Goal: Task Accomplishment & Management: Complete application form

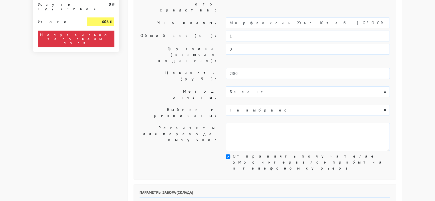
scroll to position [143, 0]
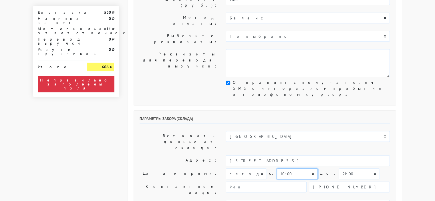
click at [301, 169] on select "00:00 00:30 01:00 01:30 02:00 02:30 03:00 03:30 04:00 04:30 05:00 05:30 06:00 0…" at bounding box center [297, 174] width 41 height 11
select select "13:00"
click at [277, 169] on select "00:00 00:30 01:00 01:30 02:00 02:30 03:00 03:30 04:00 04:30 05:00 05:30 06:00 0…" at bounding box center [297, 174] width 41 height 11
click at [350, 169] on select "00:00 00:30 01:00 01:30 02:00 02:30 03:00 03:30 04:00 04:30 05:00 05:30 06:00 0…" at bounding box center [359, 174] width 41 height 11
select select "17:30"
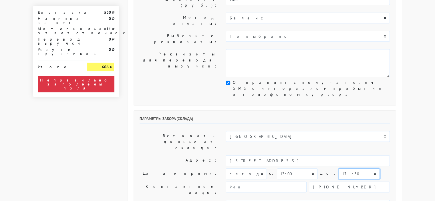
click at [339, 169] on select "00:00 00:30 01:00 01:30 02:00 02:30 03:00 03:30 04:00 04:30 05:00 05:30 06:00 0…" at bounding box center [359, 174] width 41 height 11
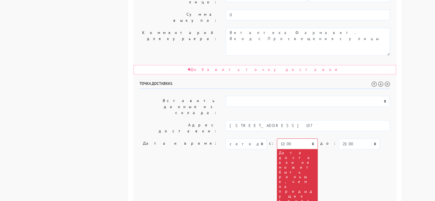
scroll to position [344, 0]
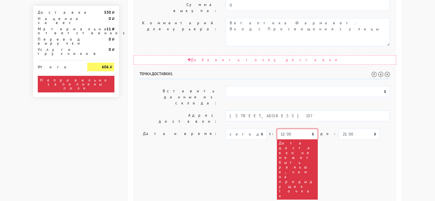
click at [305, 129] on select "00:00 00:30 01:00 01:30 02:00 02:30 03:00 03:30 04:00 04:30 05:00 05:30 06:00 0…" at bounding box center [297, 134] width 41 height 11
select select "13:30"
click at [277, 129] on select "00:00 00:30 01:00 01:30 02:00 02:30 03:00 03:30 04:00 04:30 05:00 05:30 06:00 0…" at bounding box center [297, 134] width 41 height 11
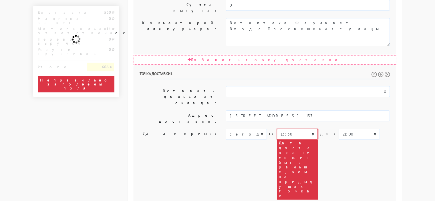
scroll to position [325, 0]
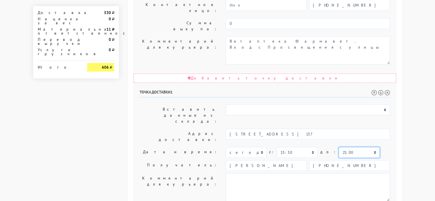
click at [353, 147] on select "00:00 00:30 01:00 01:30 02:00 02:30 03:00 03:30 04:00 04:30 05:00 05:30 06:00 0…" at bounding box center [359, 152] width 41 height 11
select select "18:00"
click at [339, 147] on select "00:00 00:30 01:00 01:30 02:00 02:30 03:00 03:30 04:00 04:30 05:00 05:30 06:00 0…" at bounding box center [359, 152] width 41 height 11
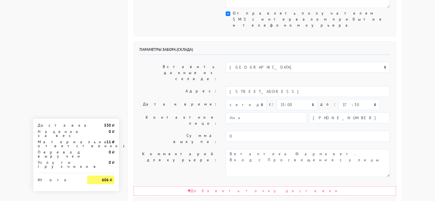
scroll to position [211, 0]
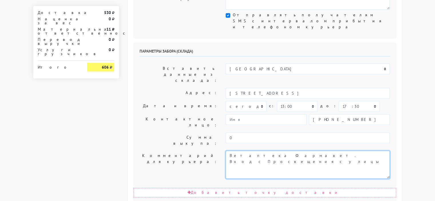
click at [328, 151] on textarea "Ветаптека Фармавет. Вход с Просвещения с улицы" at bounding box center [308, 165] width 164 height 28
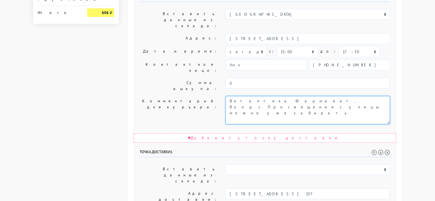
scroll to position [325, 0]
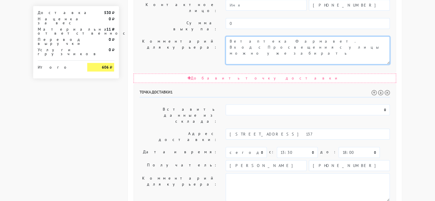
type textarea "Ветаптека Фармавет. Вход с Просвещения с улицы можно уже забирать"
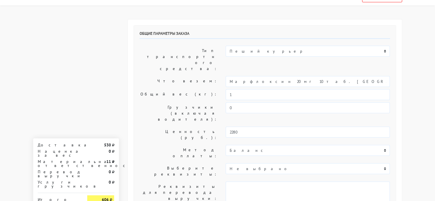
scroll to position [10, 0]
